Goal: Check status

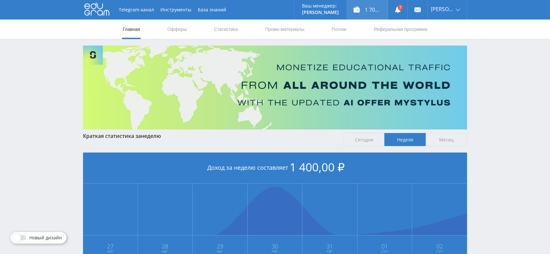
click at [380, 5] on div "1 700,00 ₽" at bounding box center [367, 10] width 41 height 20
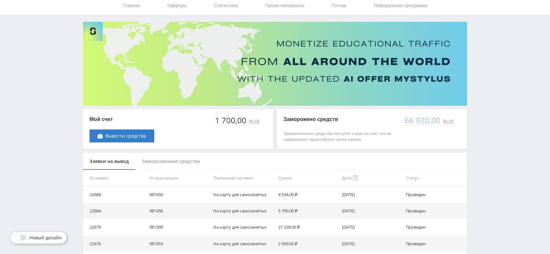
scroll to position [72, 0]
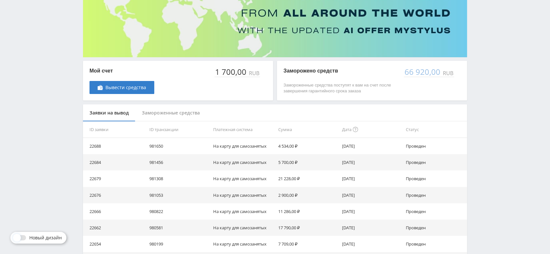
click at [190, 114] on div "Замороженные средства" at bounding box center [170, 112] width 71 height 17
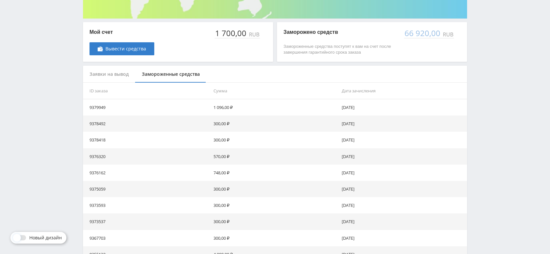
scroll to position [167, 0]
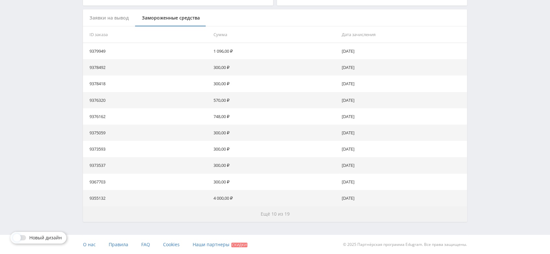
click at [284, 215] on span "Ещё 10 из 19" at bounding box center [275, 214] width 29 height 6
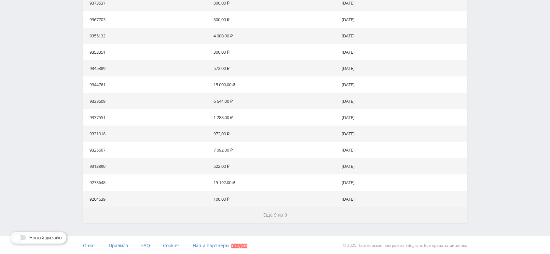
scroll to position [331, 0]
click at [284, 215] on span "Ещё 9 из 9" at bounding box center [275, 214] width 24 height 6
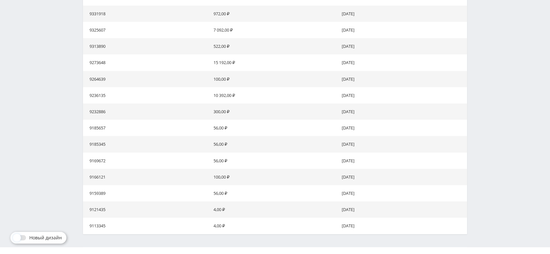
scroll to position [462, 0]
